Goal: Task Accomplishment & Management: Use online tool/utility

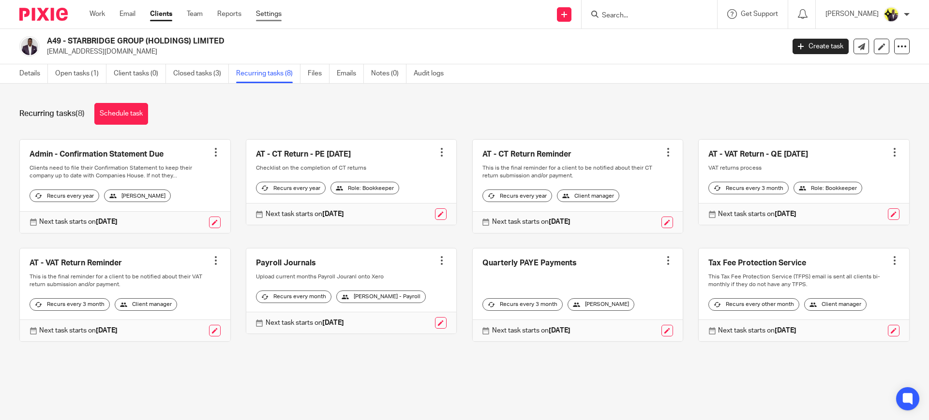
click at [278, 12] on link "Settings" at bounding box center [269, 14] width 26 height 10
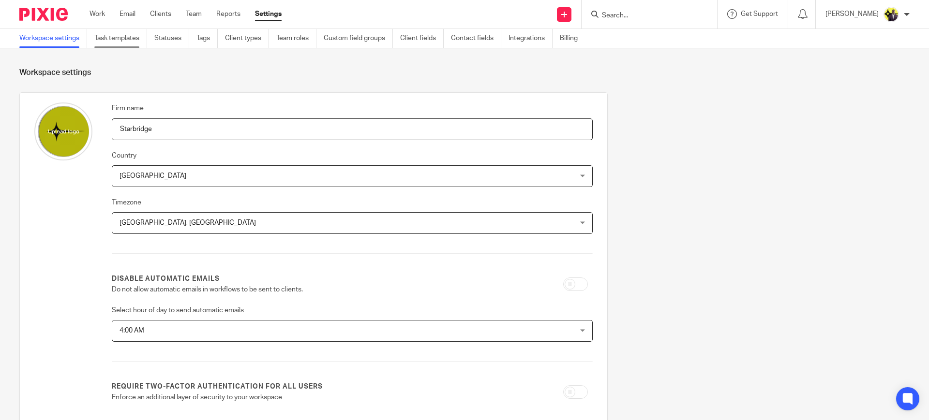
click at [138, 37] on link "Task templates" at bounding box center [120, 38] width 53 height 19
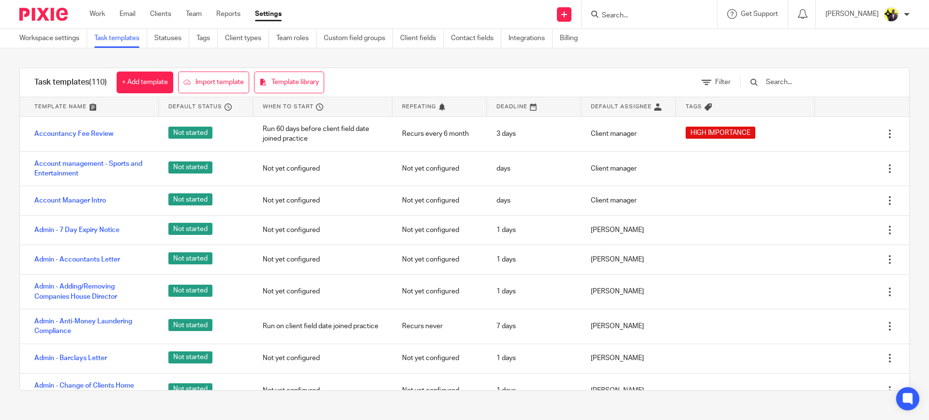
click at [787, 82] on input "text" at bounding box center [821, 82] width 113 height 11
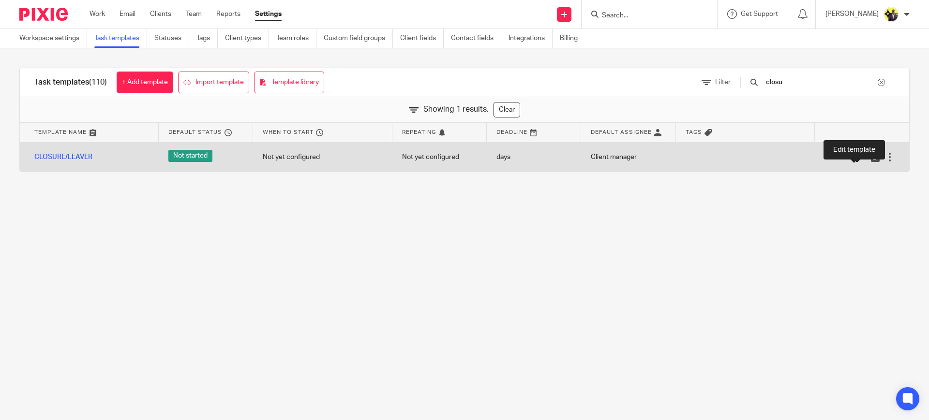
type input "closu"
click at [856, 159] on icon at bounding box center [861, 157] width 10 height 10
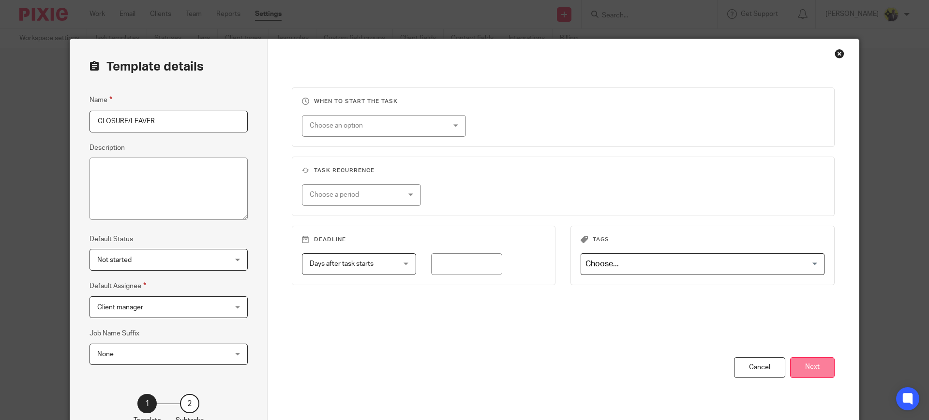
click at [806, 363] on button "Next" at bounding box center [812, 368] width 45 height 21
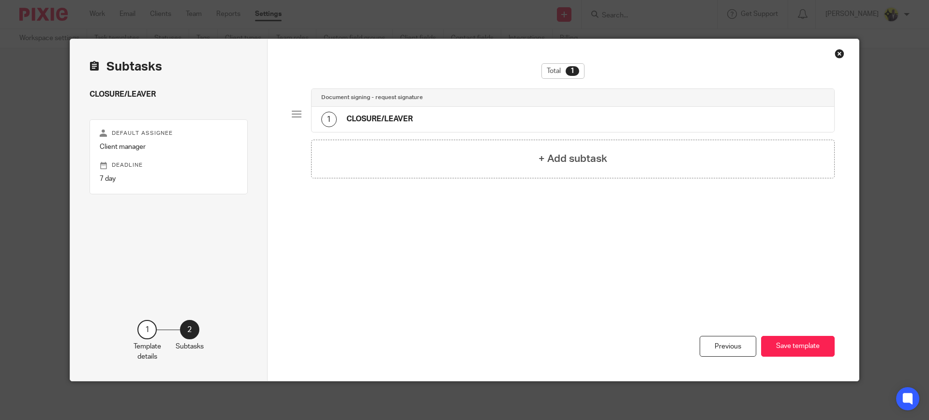
click at [390, 110] on div "1 CLOSURE/LEAVER" at bounding box center [573, 119] width 523 height 25
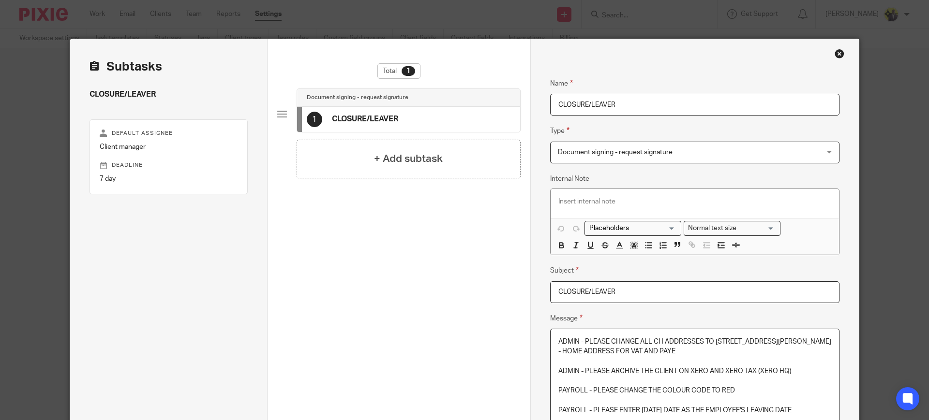
click at [634, 363] on p at bounding box center [694, 362] width 273 height 10
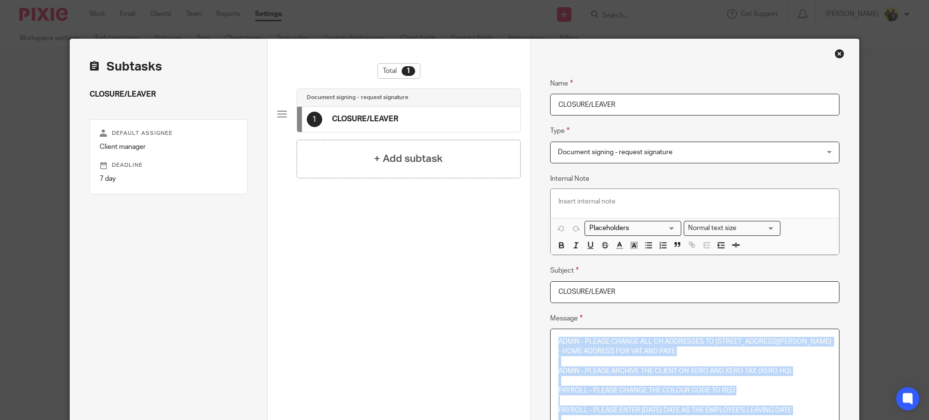
scroll to position [182, 0]
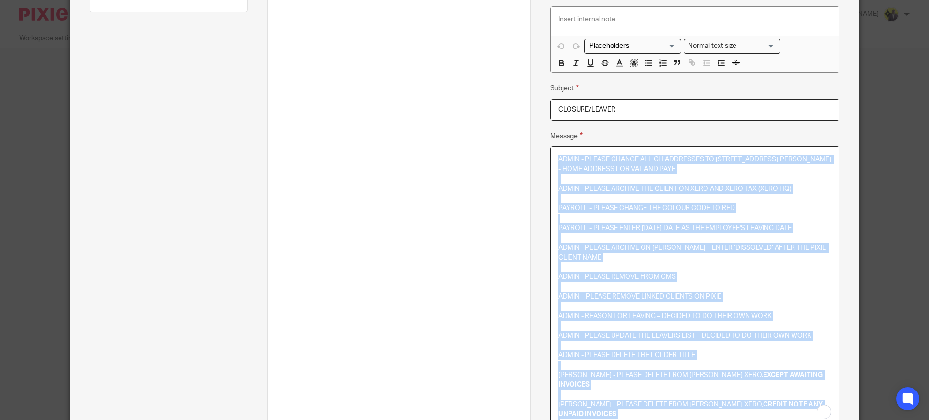
copy div "ADMIN - PLEASE CHANGE ALL CH ADDRESSES TO 71-75 SHELTON STREET, COVENT GARDEN, …"
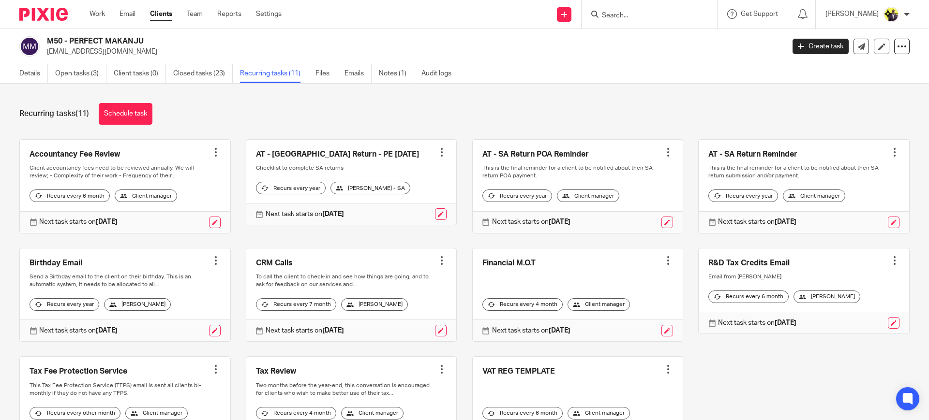
click at [640, 15] on input "Search" at bounding box center [644, 16] width 87 height 9
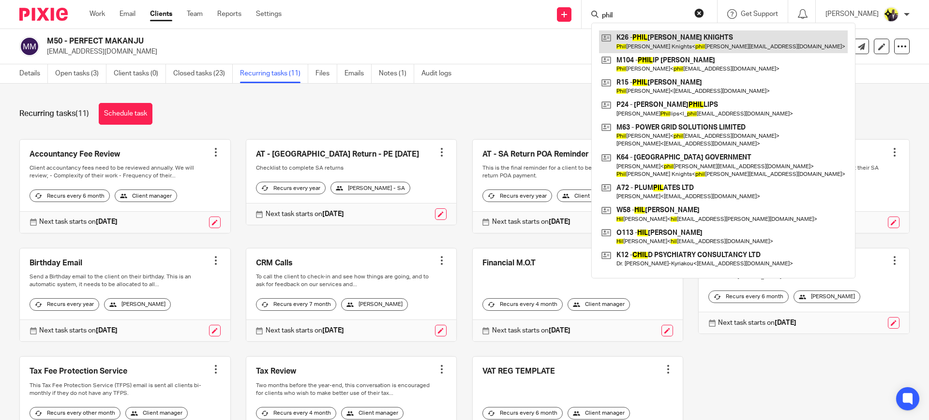
type input "phil"
click at [668, 42] on link at bounding box center [723, 41] width 249 height 22
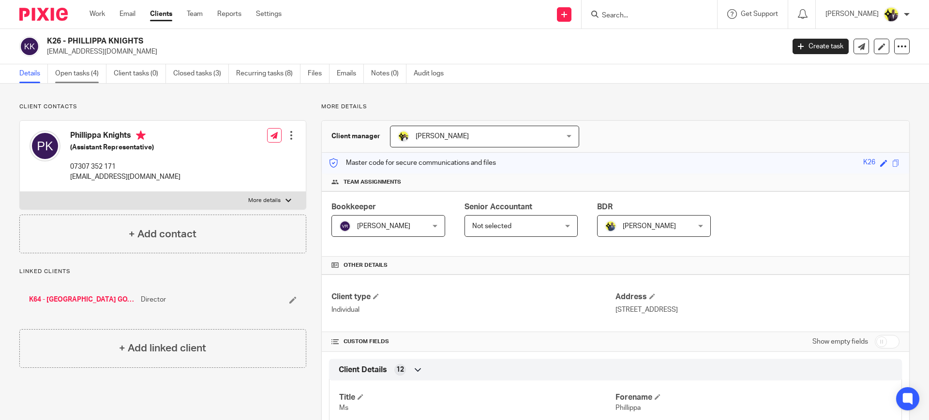
click at [85, 72] on link "Open tasks (4)" at bounding box center [80, 73] width 51 height 19
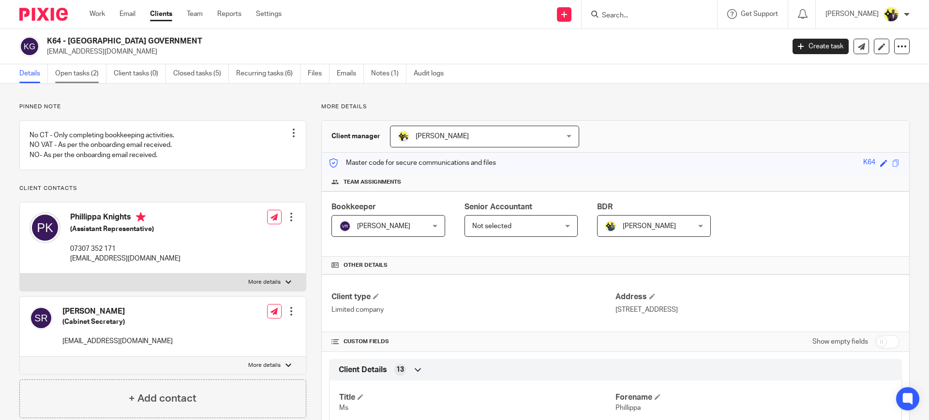
click at [92, 73] on link "Open tasks (2)" at bounding box center [80, 73] width 51 height 19
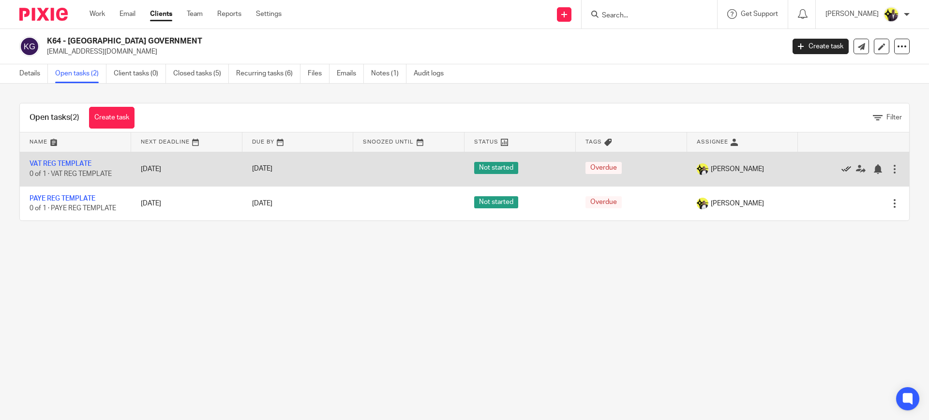
click at [841, 168] on icon at bounding box center [846, 169] width 10 height 10
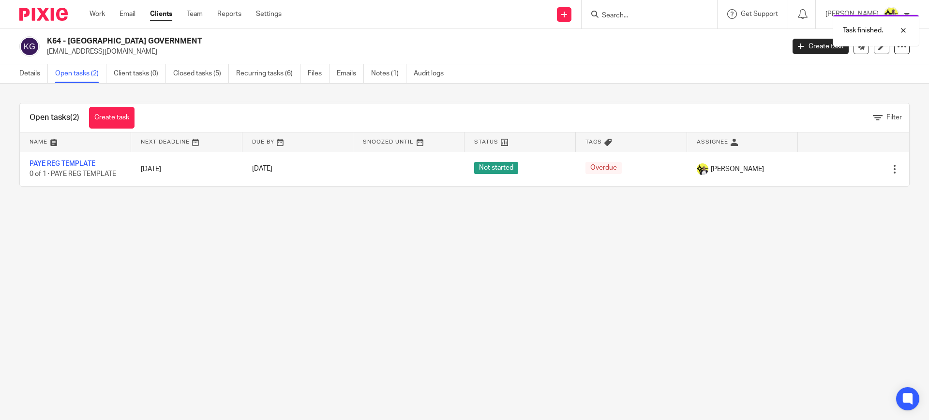
click at [841, 168] on icon at bounding box center [846, 169] width 10 height 10
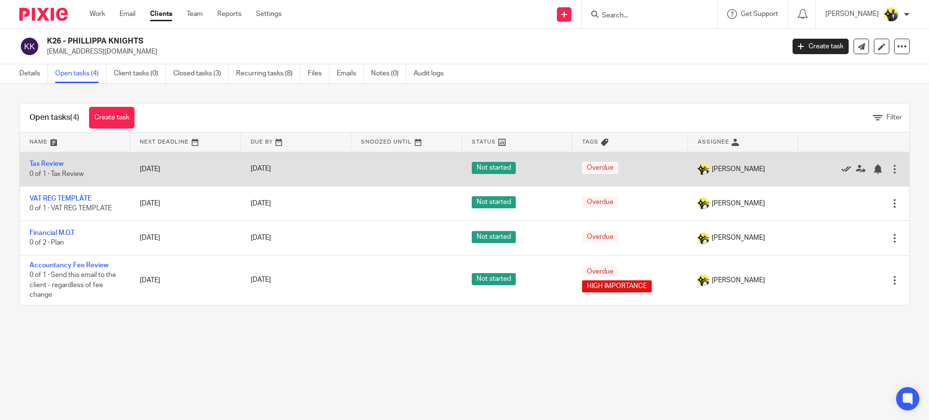
click at [841, 168] on icon at bounding box center [846, 169] width 10 height 10
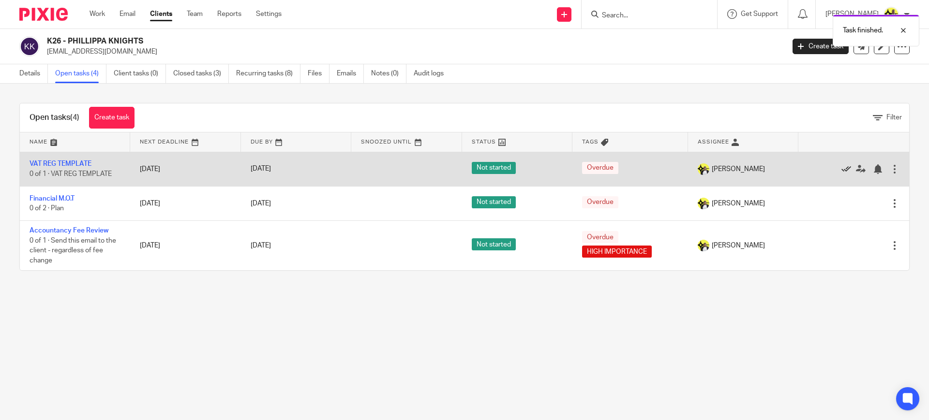
click at [841, 167] on icon at bounding box center [846, 169] width 10 height 10
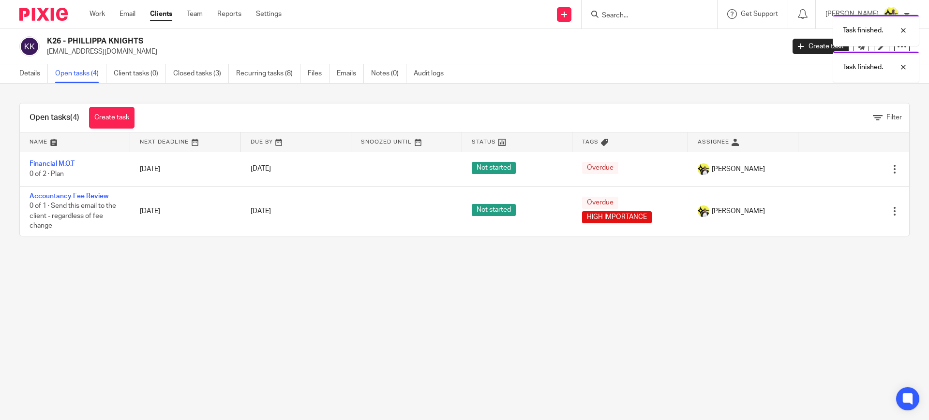
click at [841, 167] on icon at bounding box center [846, 169] width 10 height 10
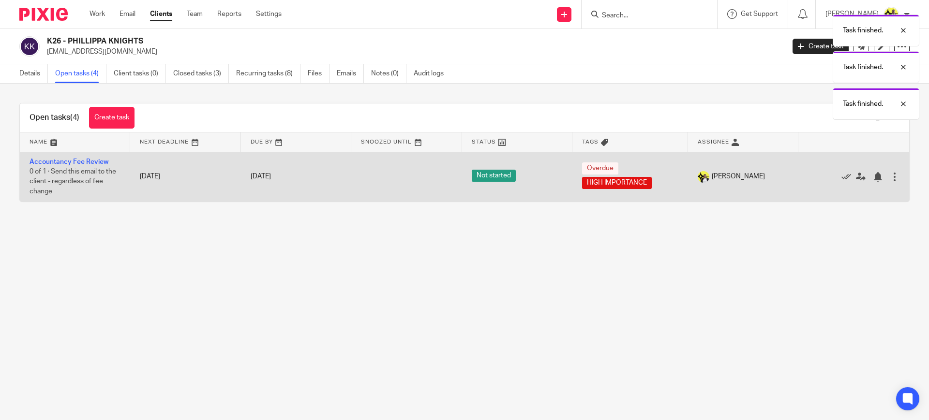
click at [829, 167] on div "Edit task Delete" at bounding box center [853, 176] width 91 height 24
click at [841, 177] on icon at bounding box center [846, 177] width 10 height 10
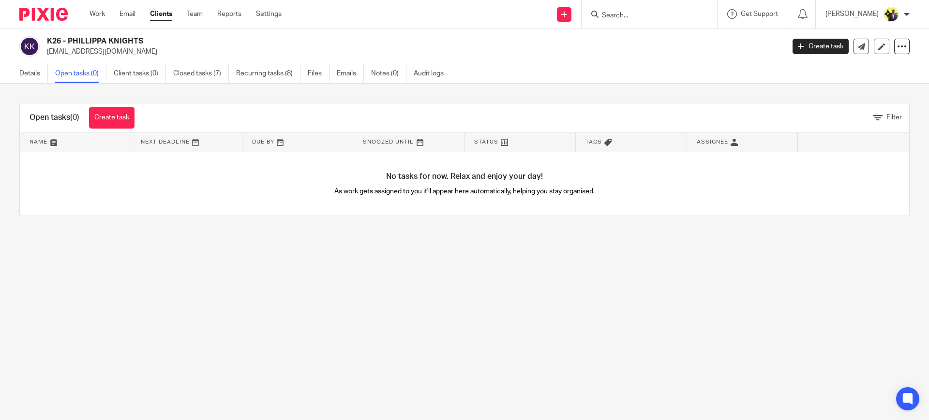
drag, startPoint x: 155, startPoint y: 41, endPoint x: 45, endPoint y: 41, distance: 110.8
click at [45, 41] on div "K26 - PHILLIPPA KNIGHTS phillippa.knights@gov.ky" at bounding box center [398, 46] width 759 height 20
copy h2 "K26 - PHILLIPPA KNIGHTS"
drag, startPoint x: 201, startPoint y: 36, endPoint x: 50, endPoint y: 36, distance: 150.9
click at [50, 36] on h2 "K64 - [GEOGRAPHIC_DATA] GOVERNMENT" at bounding box center [339, 41] width 585 height 10
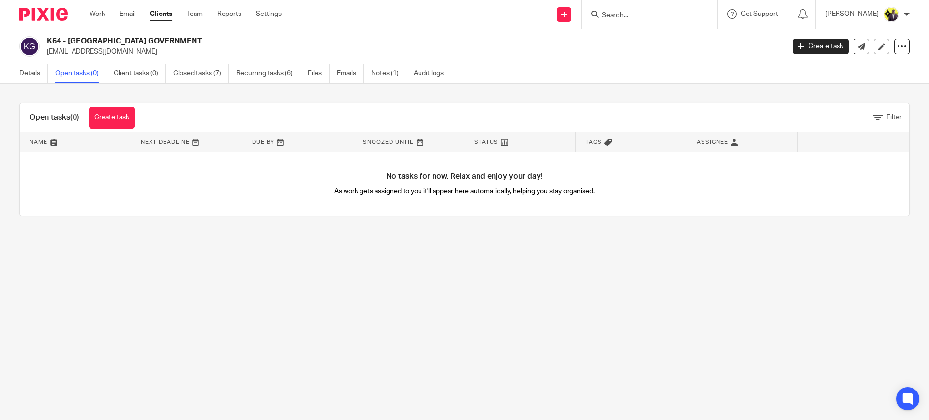
click at [210, 44] on h2 "K64 - [GEOGRAPHIC_DATA] GOVERNMENT" at bounding box center [339, 41] width 585 height 10
drag, startPoint x: 190, startPoint y: 40, endPoint x: 48, endPoint y: 45, distance: 141.8
click at [48, 45] on h2 "K64 - CAYMAN ISLANDS GOVERNMENT" at bounding box center [339, 41] width 585 height 10
copy h2 "K64 - CAYMAN ISLANDS GOVERNMENT"
click at [639, 19] on input "Search" at bounding box center [644, 16] width 87 height 9
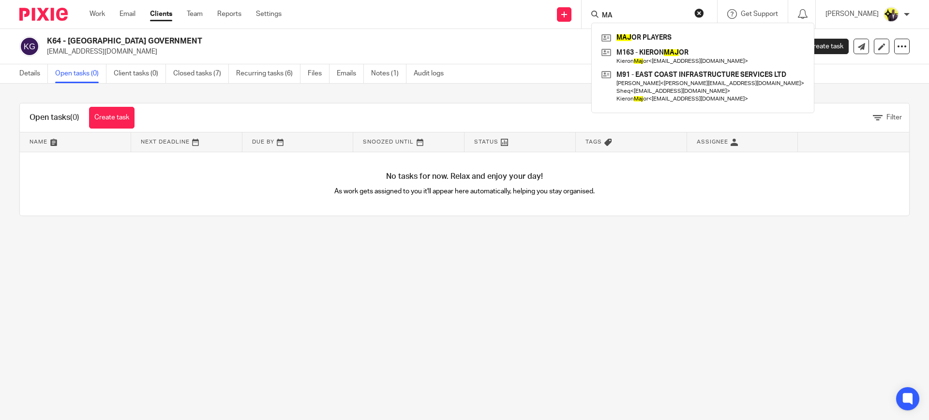
type input "M"
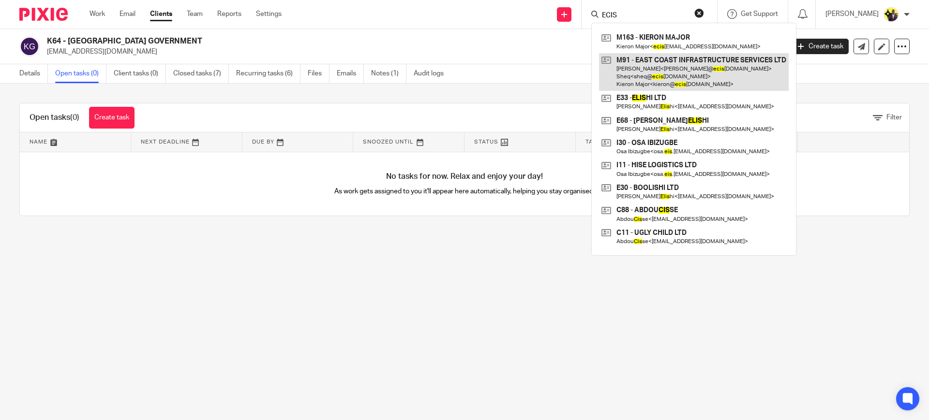
type input "ECIS"
click at [671, 65] on link at bounding box center [694, 72] width 190 height 38
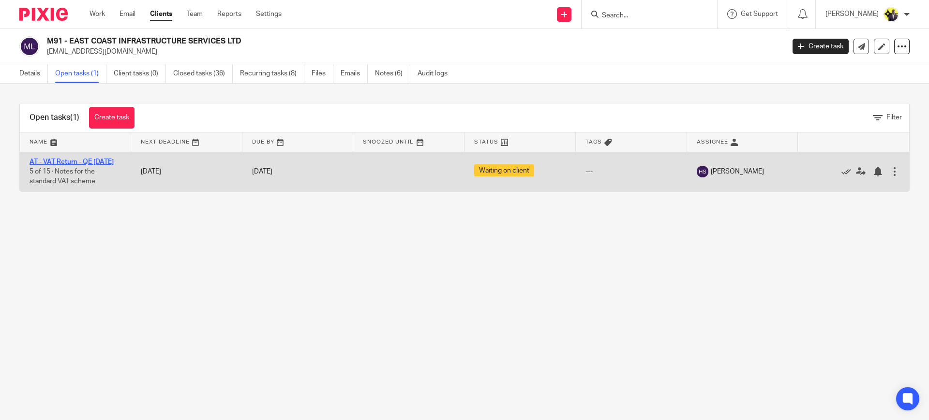
click at [84, 161] on link "AT - VAT Return - QE [DATE]" at bounding box center [72, 162] width 84 height 7
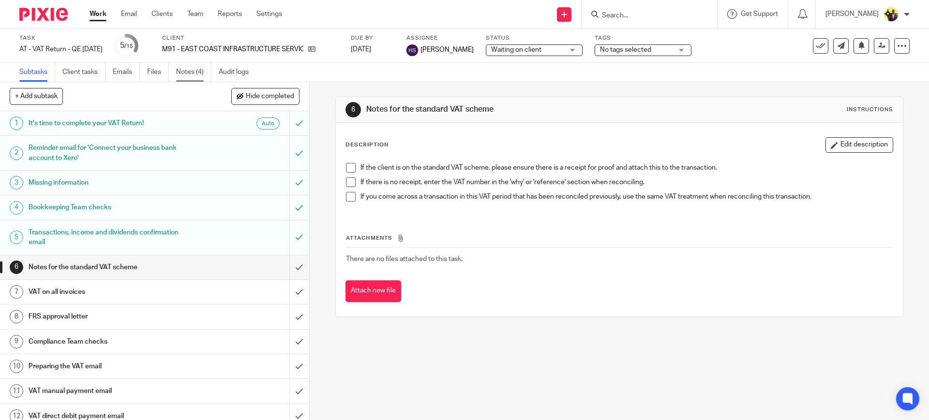
click at [194, 74] on link "Notes (4)" at bounding box center [193, 72] width 35 height 19
